Goal: Information Seeking & Learning: Learn about a topic

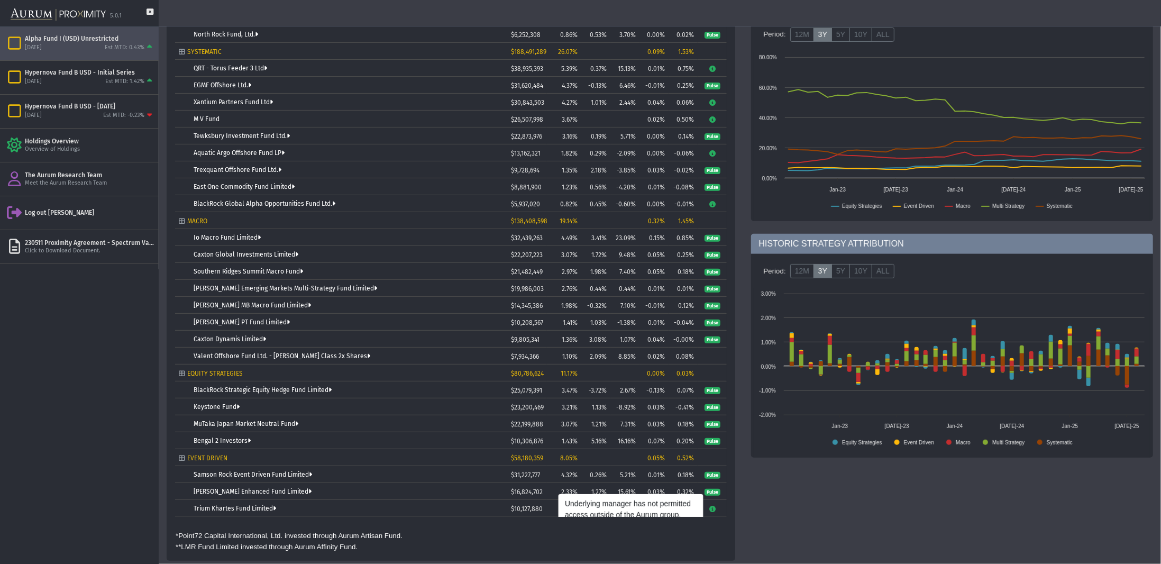
scroll to position [7, 0]
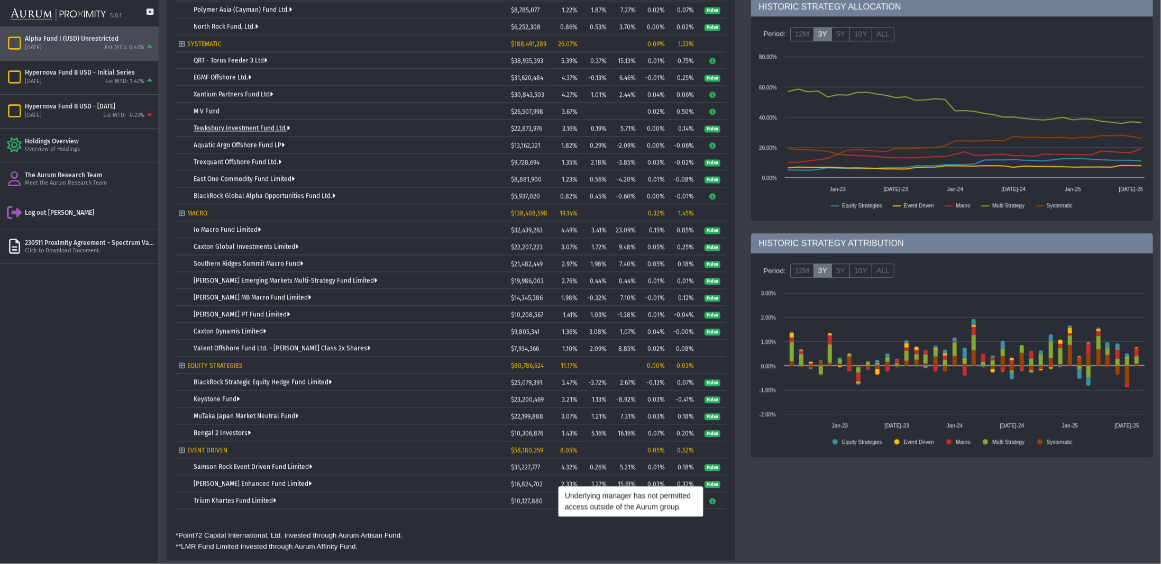
click at [255, 127] on link "Tewksbury Investment Fund Ltd." at bounding box center [242, 128] width 96 height 7
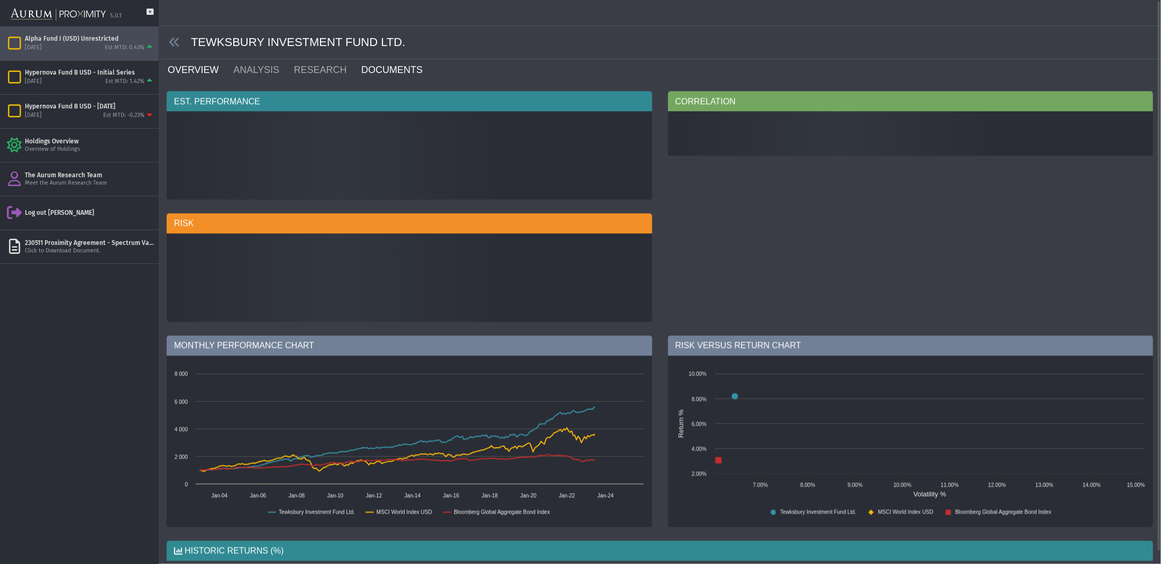
click at [396, 70] on link "DOCUMENTS" at bounding box center [398, 69] width 76 height 21
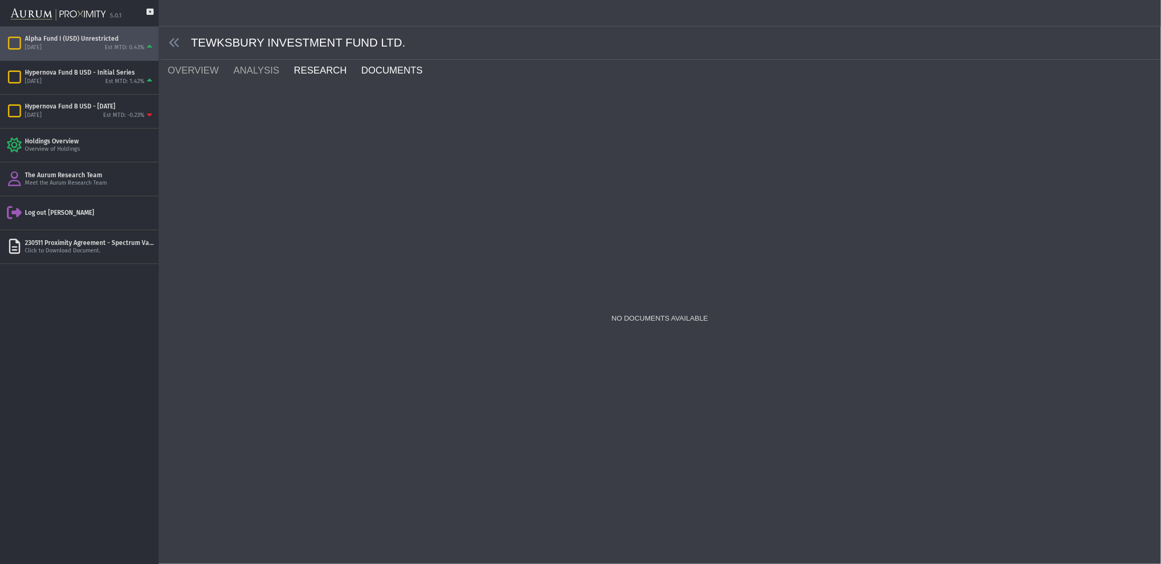
click at [304, 76] on link "RESEARCH" at bounding box center [327, 70] width 68 height 21
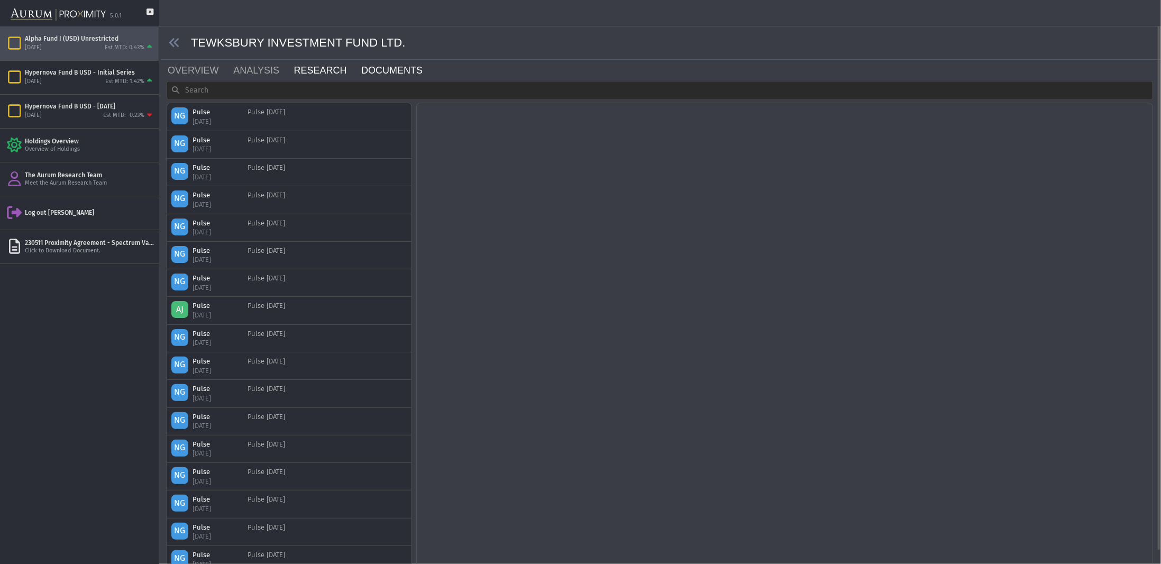
click at [379, 72] on link "DOCUMENTS" at bounding box center [398, 70] width 76 height 21
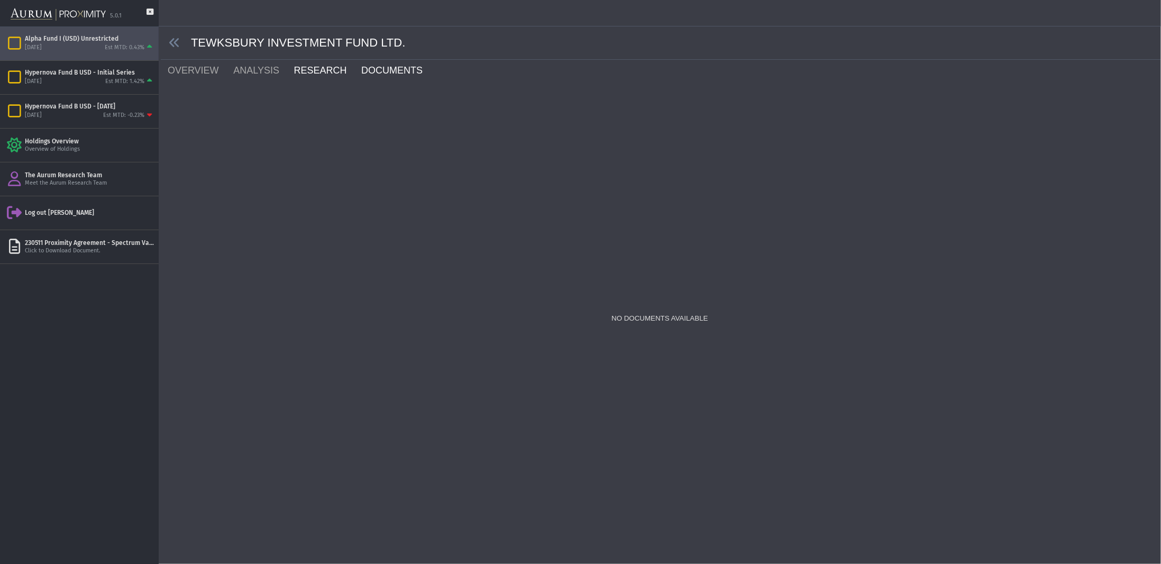
click at [303, 72] on link "RESEARCH" at bounding box center [327, 70] width 68 height 21
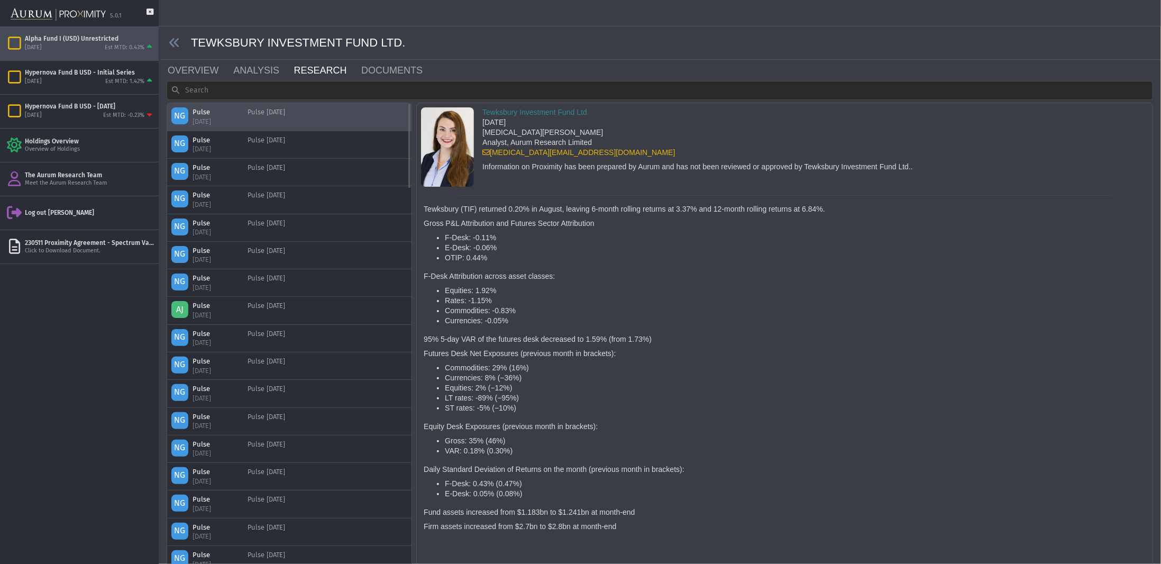
click at [233, 114] on div "Pulse" at bounding box center [213, 112] width 42 height 10
click at [292, 163] on div "NG Pulse [DATE] Pulse [DATE]" at bounding box center [289, 172] width 236 height 19
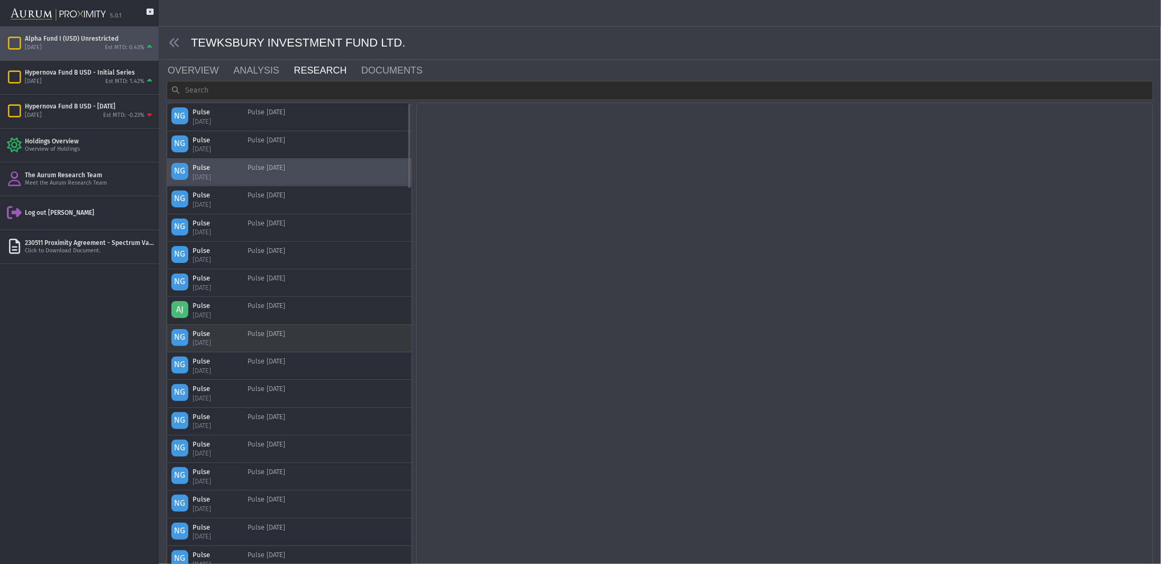
click at [298, 347] on div "NG Pulse [DATE] Pulse [DATE]" at bounding box center [289, 338] width 244 height 27
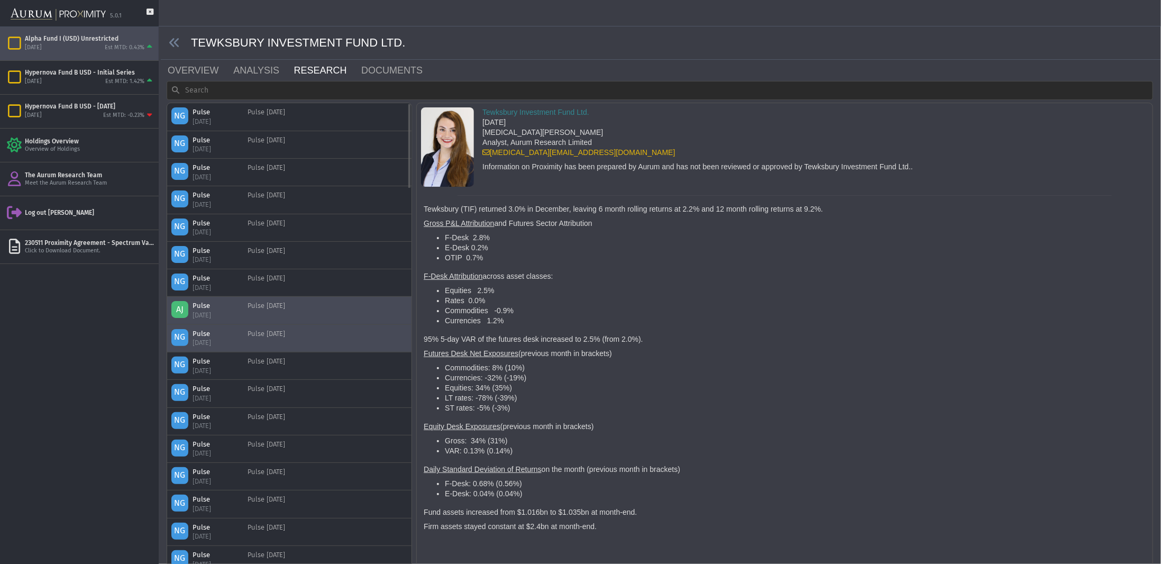
click at [301, 308] on div "AJ Pulse [DATE] Pulse [DATE]" at bounding box center [289, 310] width 236 height 19
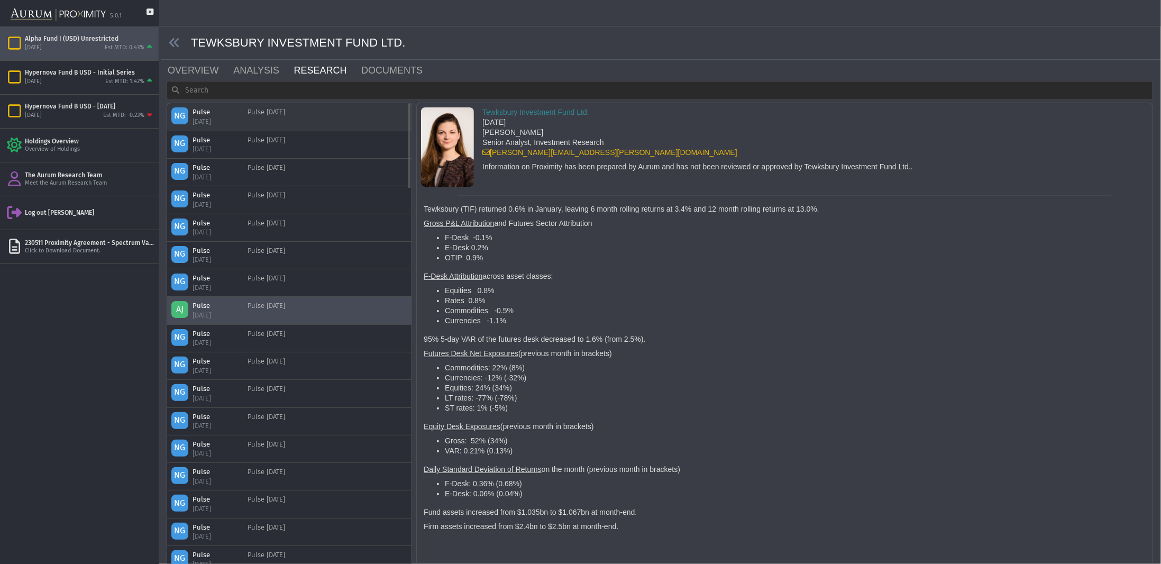
click at [249, 117] on div "Pulse [DATE]" at bounding box center [266, 116] width 38 height 19
